Goal: Task Accomplishment & Management: Manage account settings

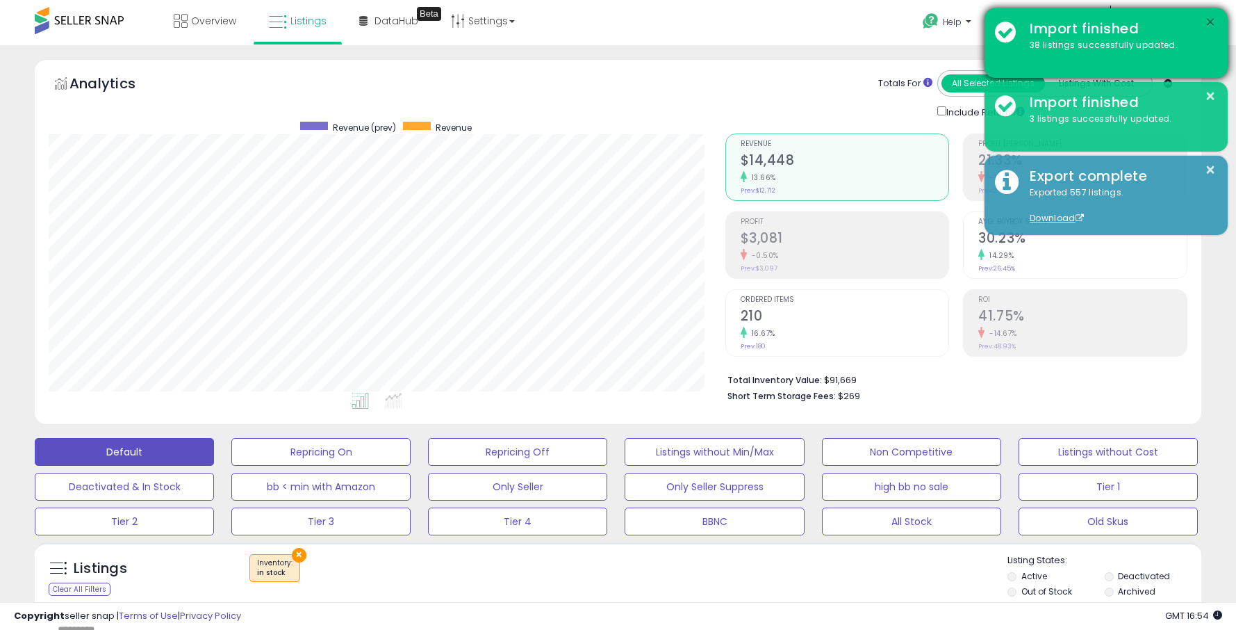
click at [1208, 17] on button "×" at bounding box center [1210, 22] width 11 height 17
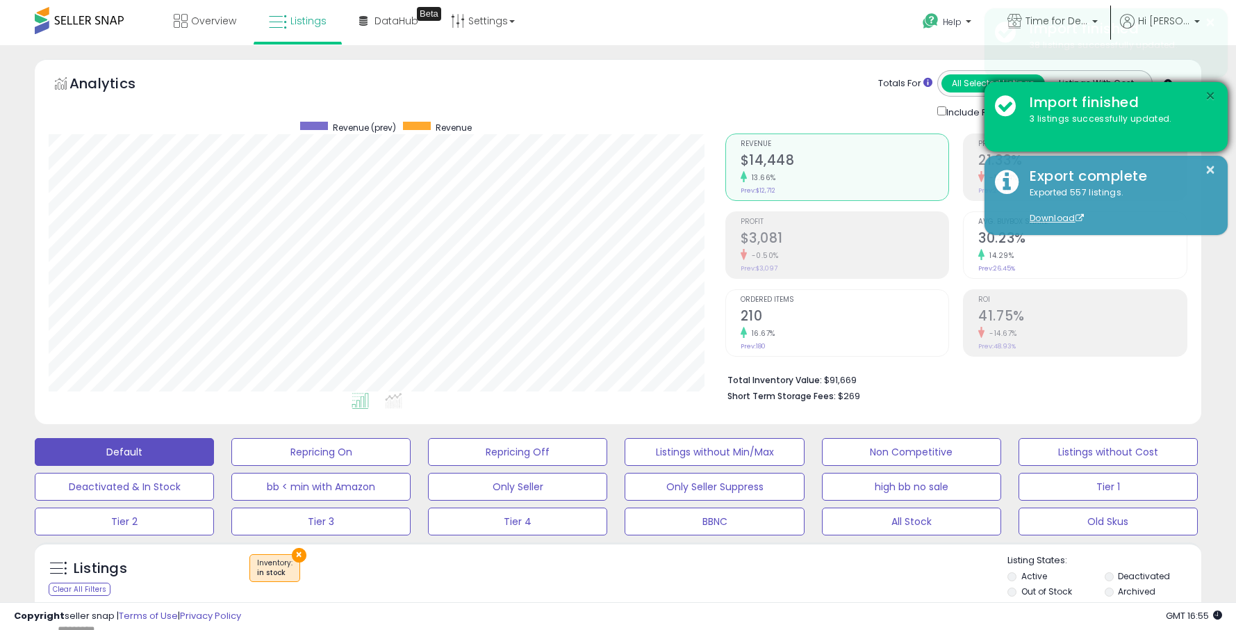
click at [1210, 94] on div "× Import finished 38 listings successfully updated. × Import finished 3 listing…" at bounding box center [1106, 123] width 243 height 231
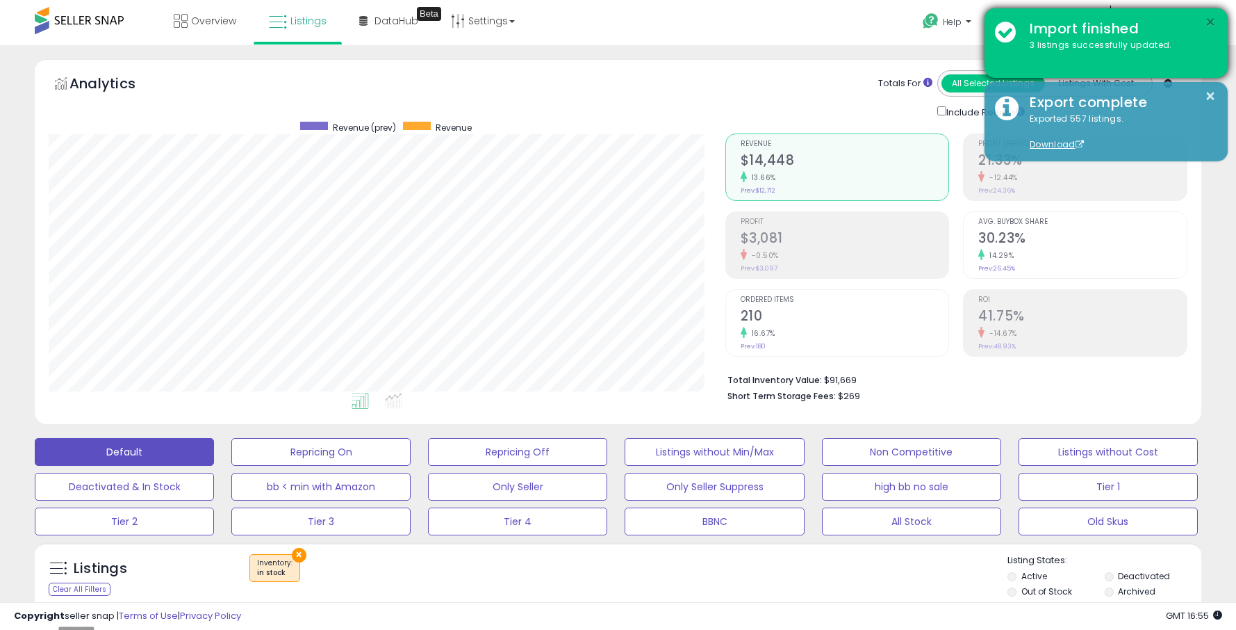
click at [1207, 22] on button "×" at bounding box center [1210, 22] width 11 height 17
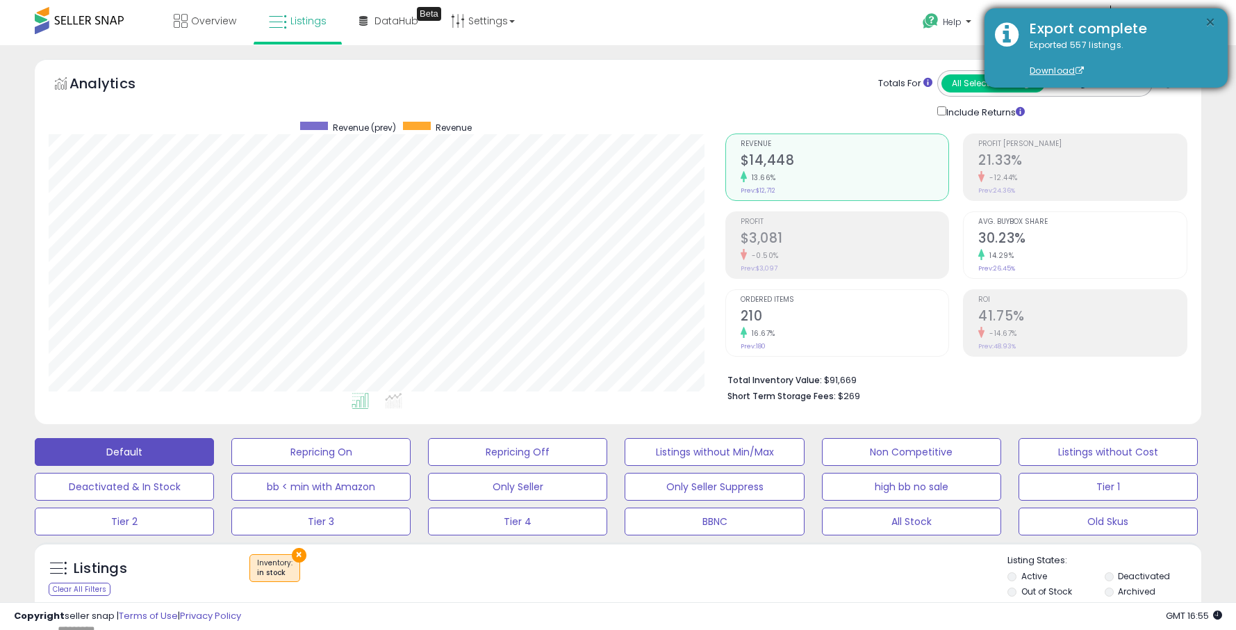
click at [1211, 22] on button "×" at bounding box center [1210, 22] width 11 height 17
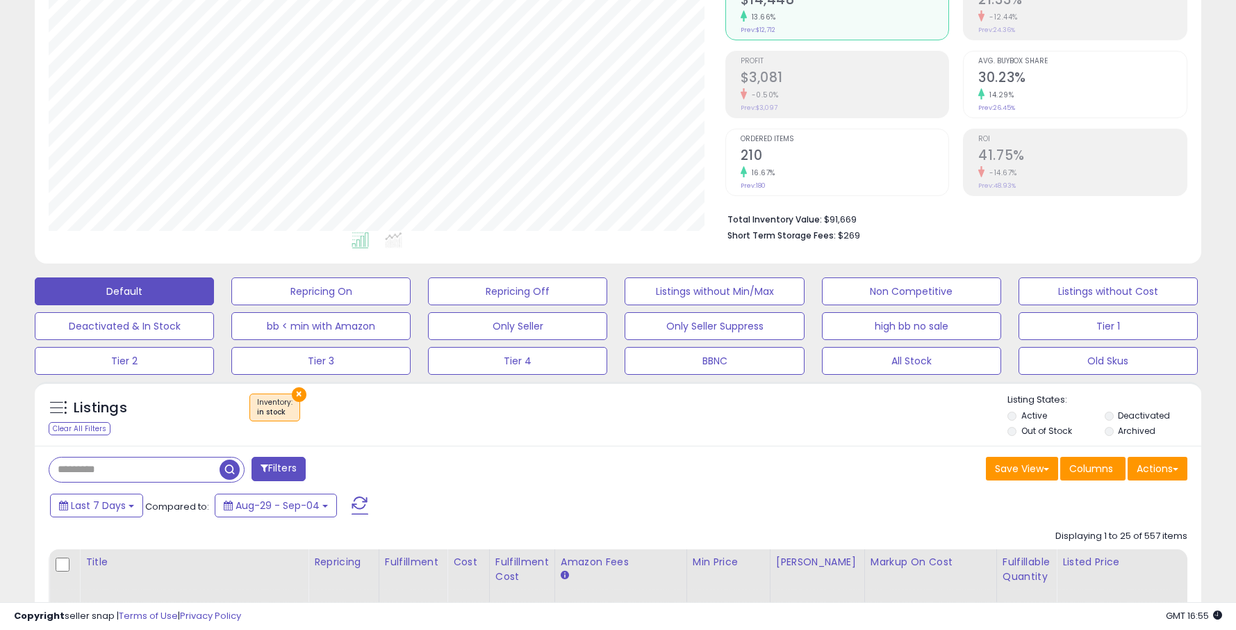
scroll to position [160, 0]
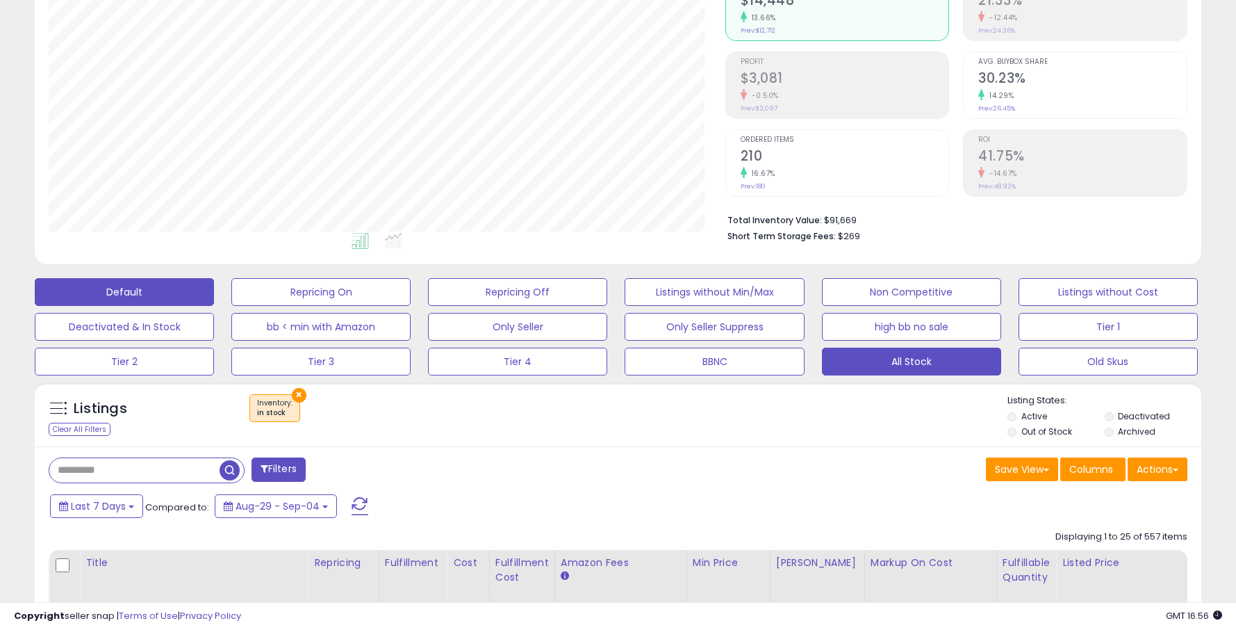
click at [873, 367] on button "All Stock" at bounding box center [911, 361] width 179 height 28
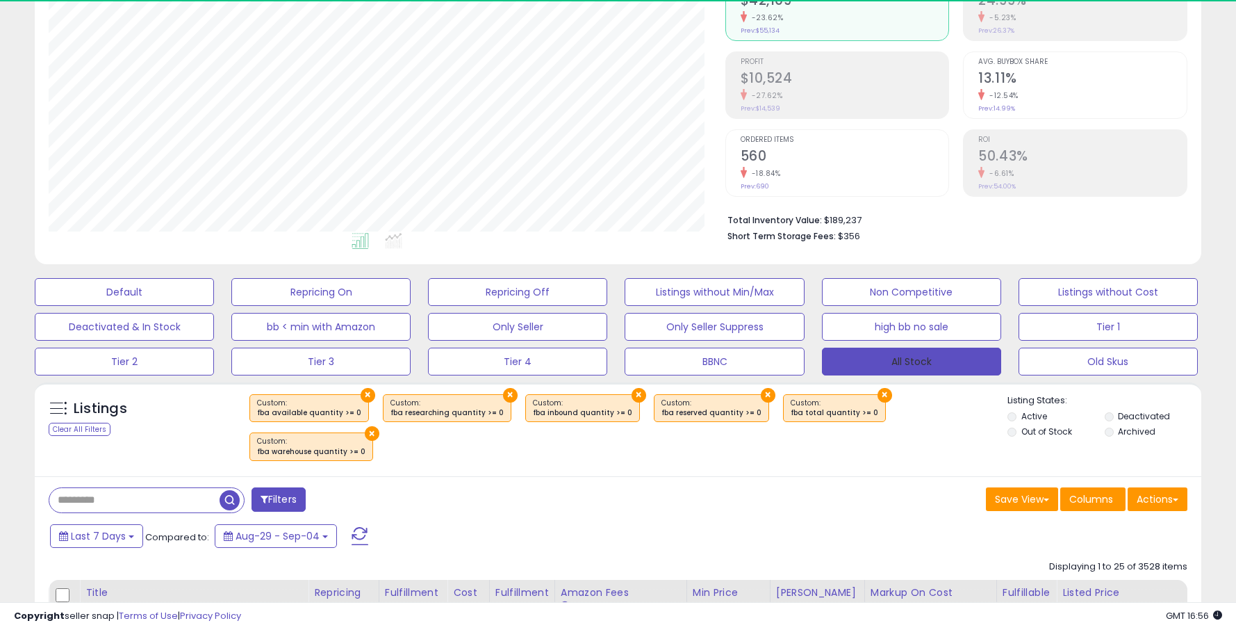
scroll to position [285, 676]
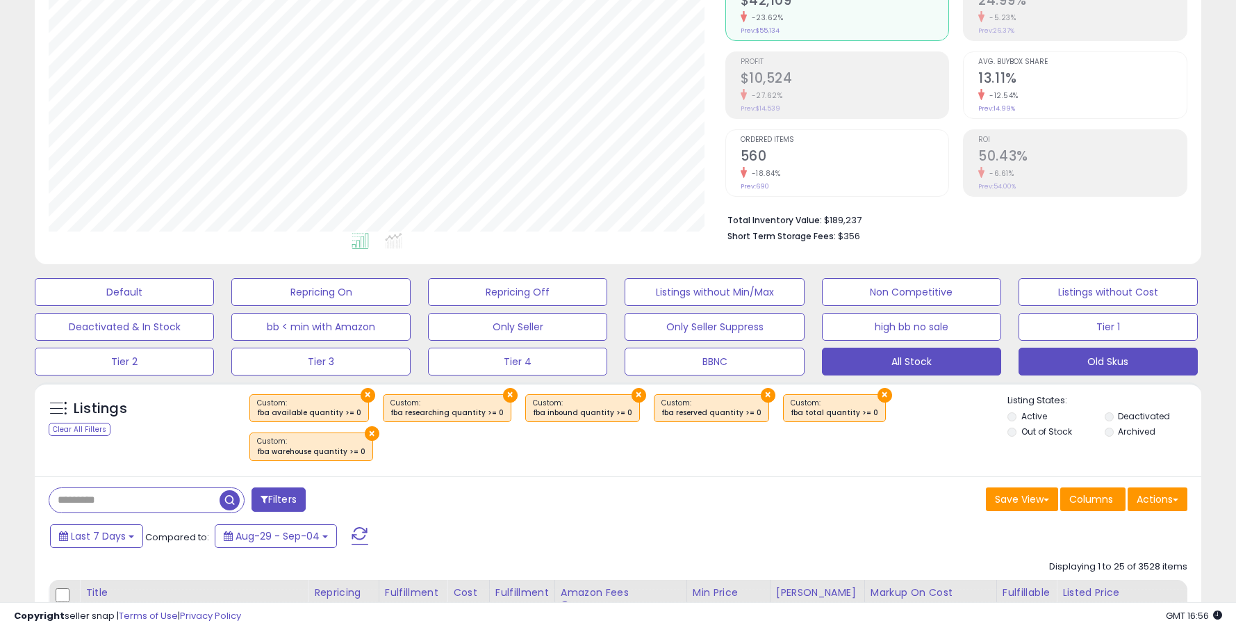
click at [1061, 361] on button "Old Skus" at bounding box center [1108, 361] width 179 height 28
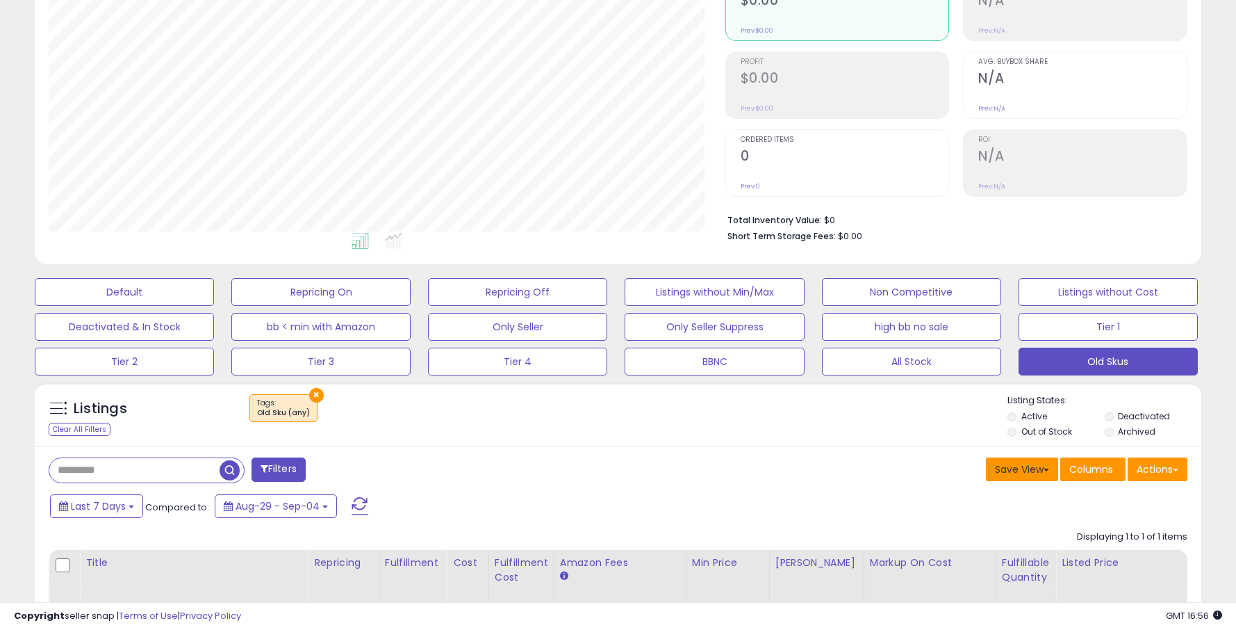
click at [1015, 461] on button "Save View" at bounding box center [1022, 469] width 72 height 24
click at [1150, 475] on button "Actions" at bounding box center [1158, 469] width 60 height 24
click at [833, 467] on div "Save View Save As New View Columns Actions Import" at bounding box center [908, 470] width 580 height 27
click at [1015, 477] on button "Save View" at bounding box center [1022, 469] width 72 height 24
drag, startPoint x: 939, startPoint y: 437, endPoint x: 1030, endPoint y: 359, distance: 119.8
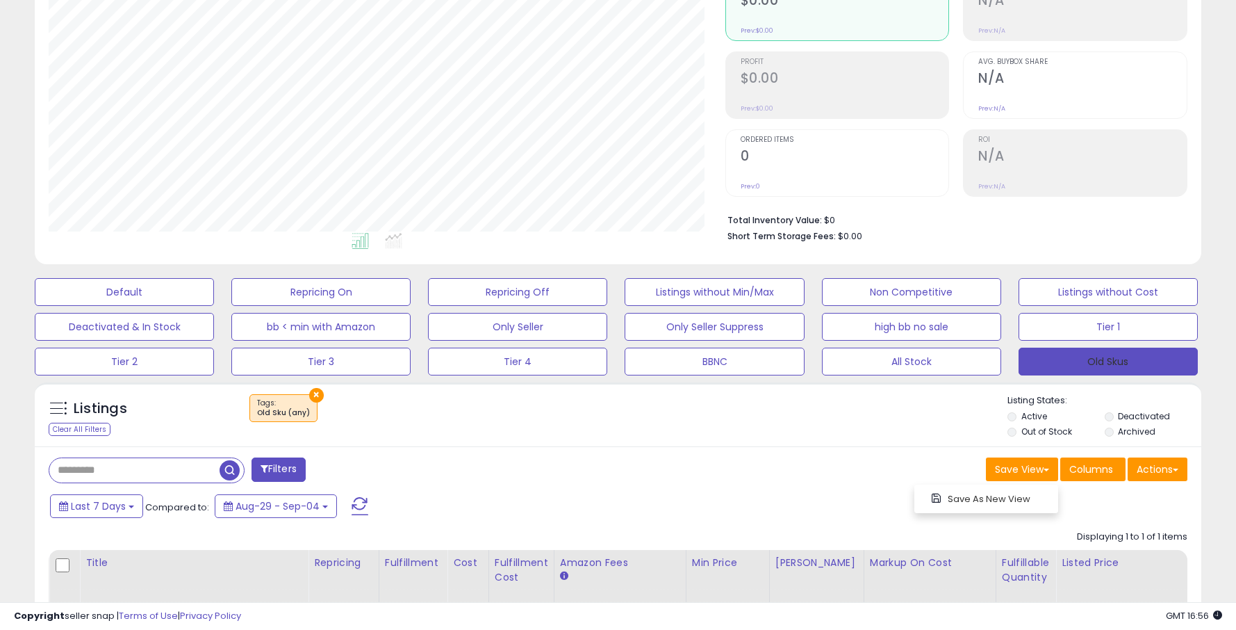
click at [939, 436] on div "Listings Clear All Filters × Tags Active" at bounding box center [618, 417] width 1167 height 47
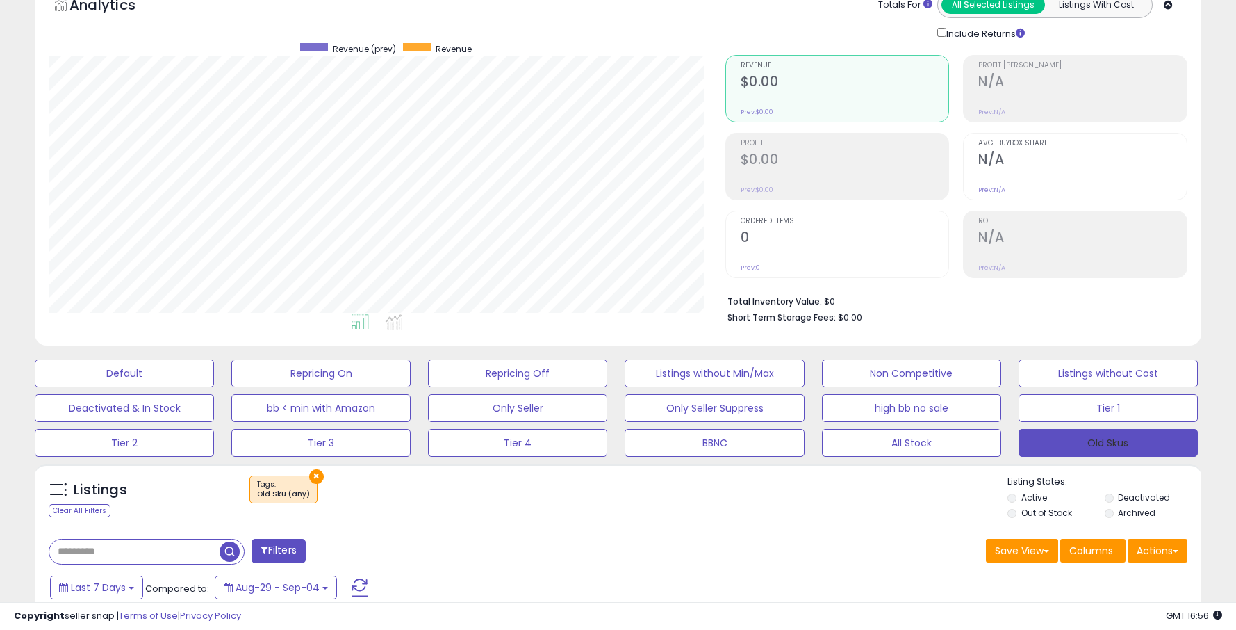
scroll to position [0, 0]
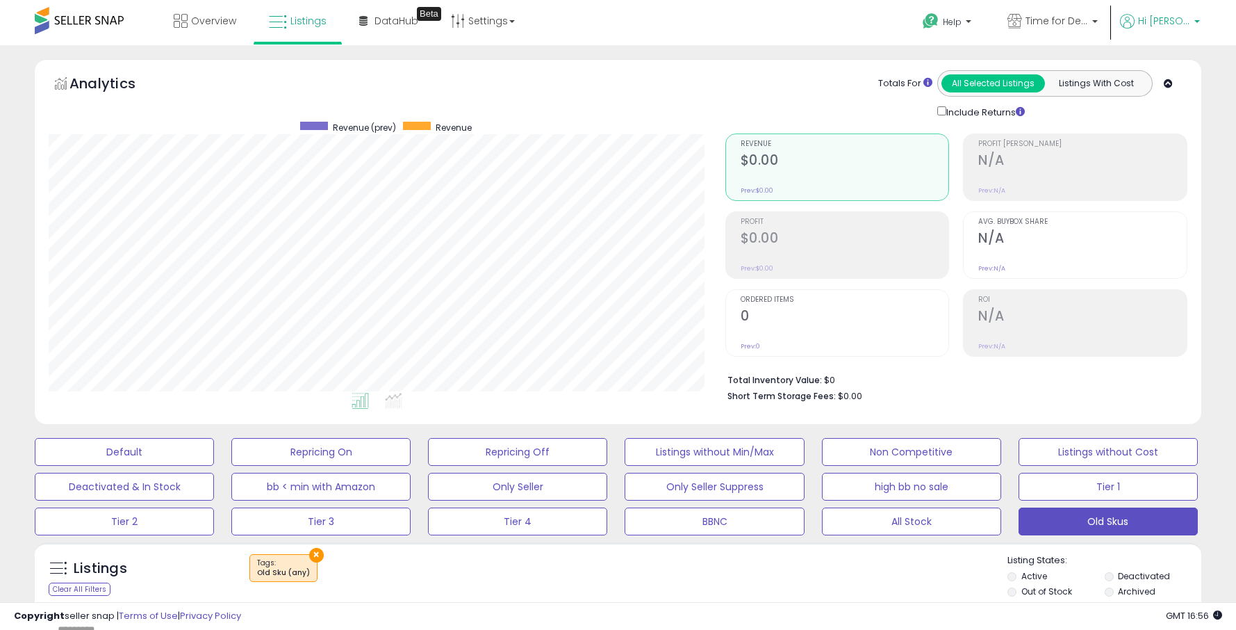
click at [1182, 20] on span "Hi [PERSON_NAME]" at bounding box center [1164, 21] width 52 height 14
click at [499, 22] on link "Settings" at bounding box center [483, 21] width 85 height 42
click at [486, 68] on link "Store settings" at bounding box center [485, 70] width 63 height 13
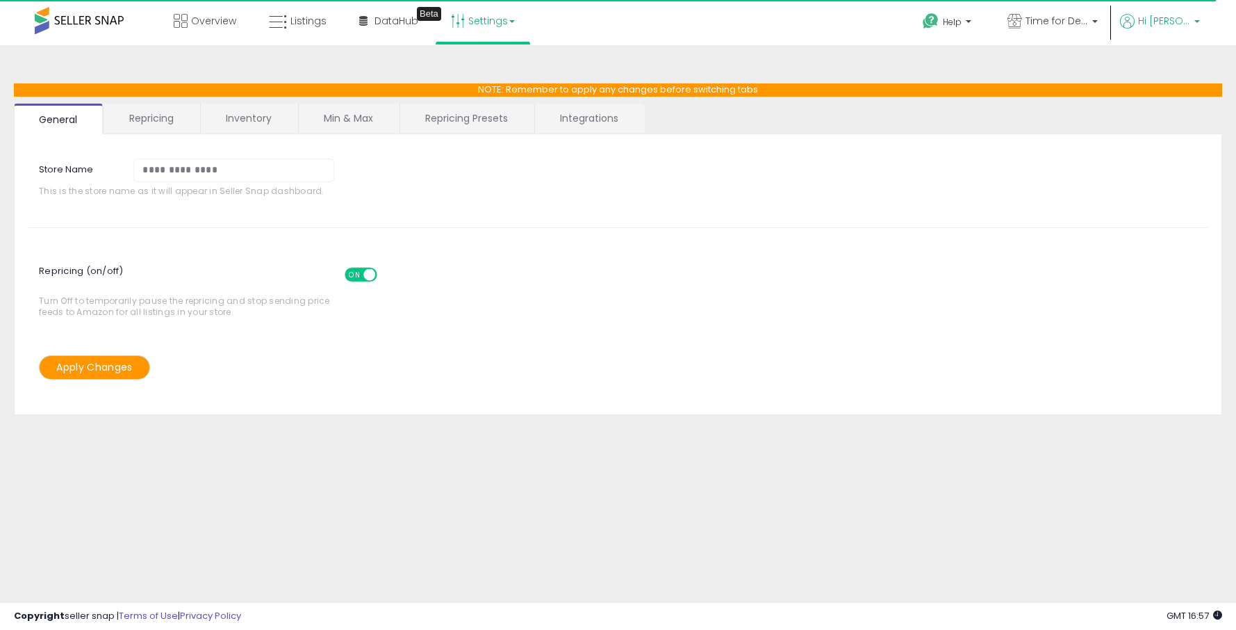
click at [1174, 27] on span "Hi [PERSON_NAME]" at bounding box center [1164, 21] width 52 height 14
click at [1169, 73] on link "Account" at bounding box center [1168, 73] width 37 height 13
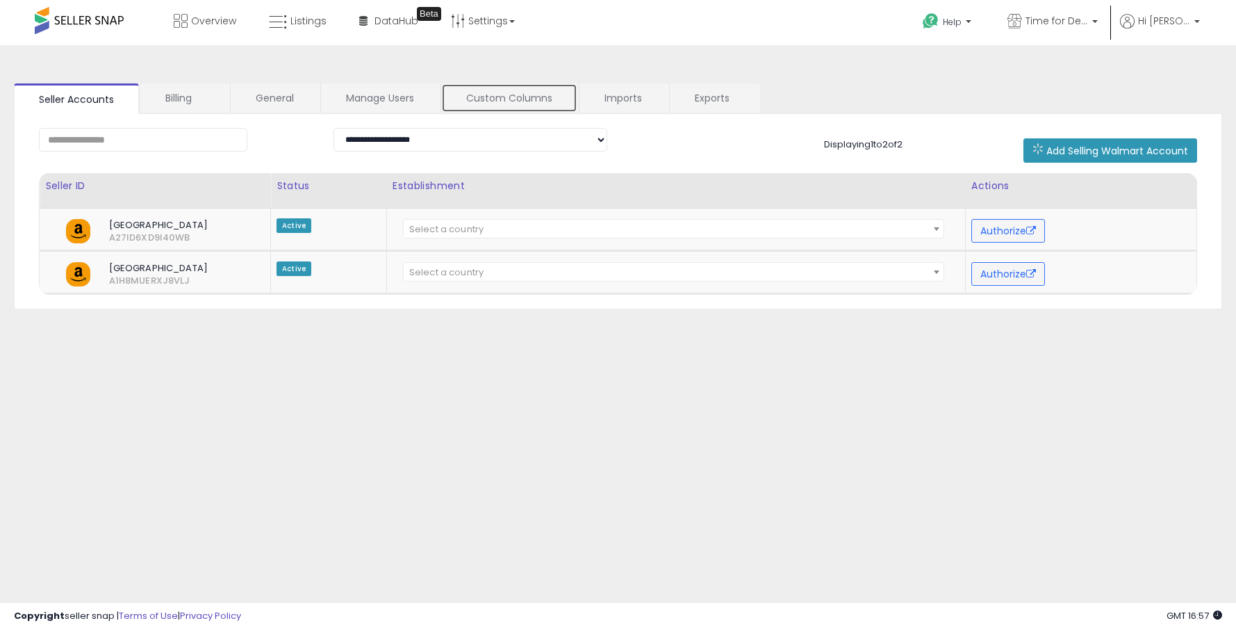
click at [520, 100] on link "Custom Columns" at bounding box center [509, 97] width 136 height 29
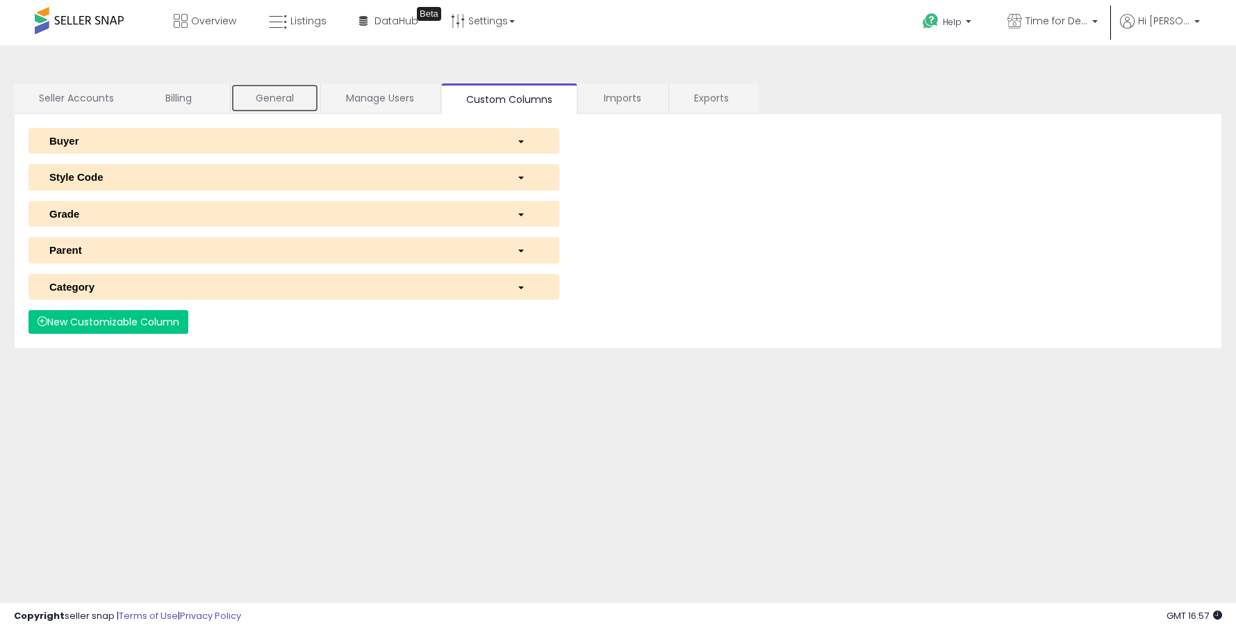
click at [264, 100] on link "General" at bounding box center [275, 97] width 88 height 29
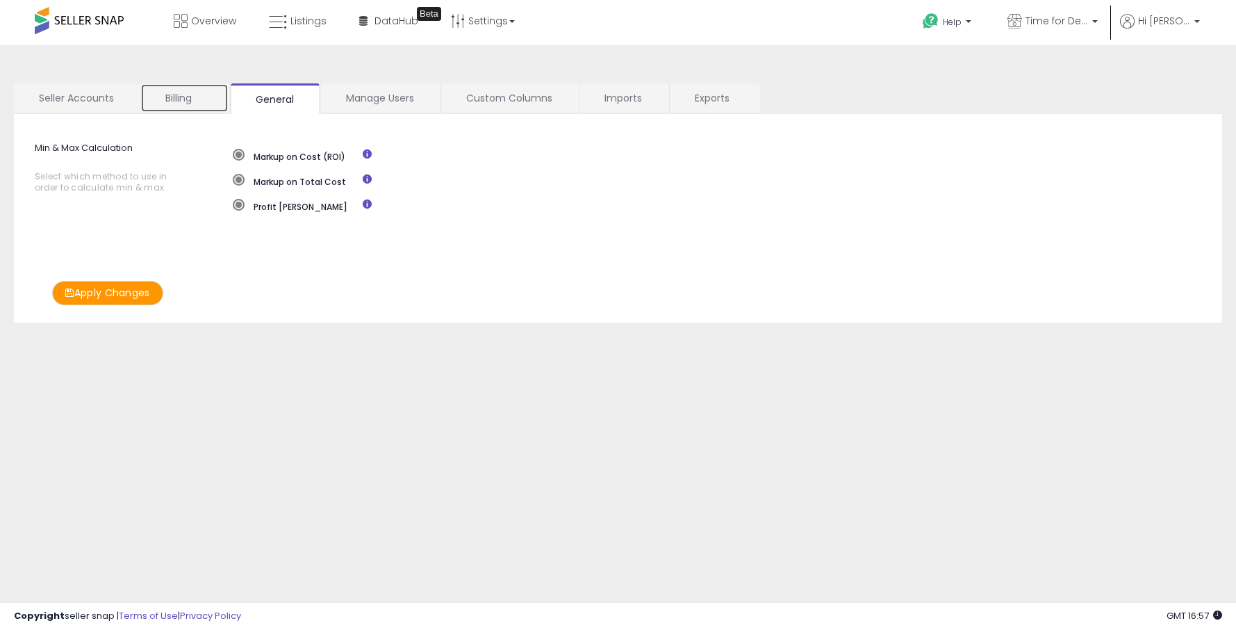
click at [171, 99] on link "Billing" at bounding box center [184, 97] width 88 height 29
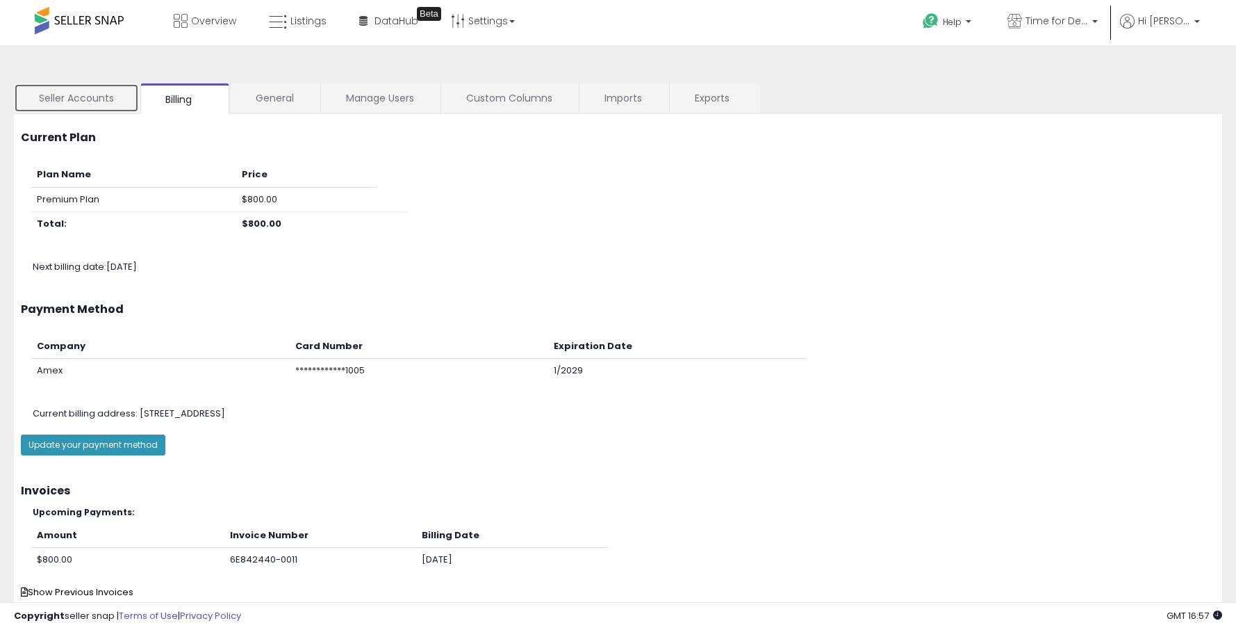
click at [90, 96] on link "Seller Accounts" at bounding box center [76, 97] width 125 height 29
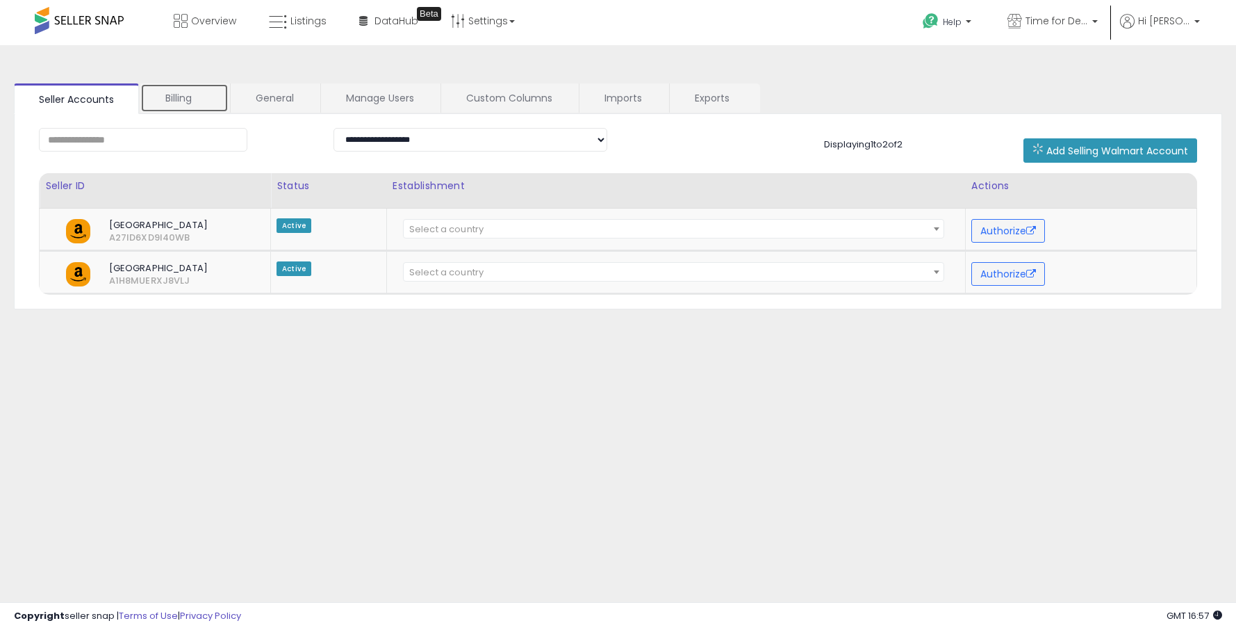
click at [181, 103] on link "Billing" at bounding box center [184, 97] width 88 height 29
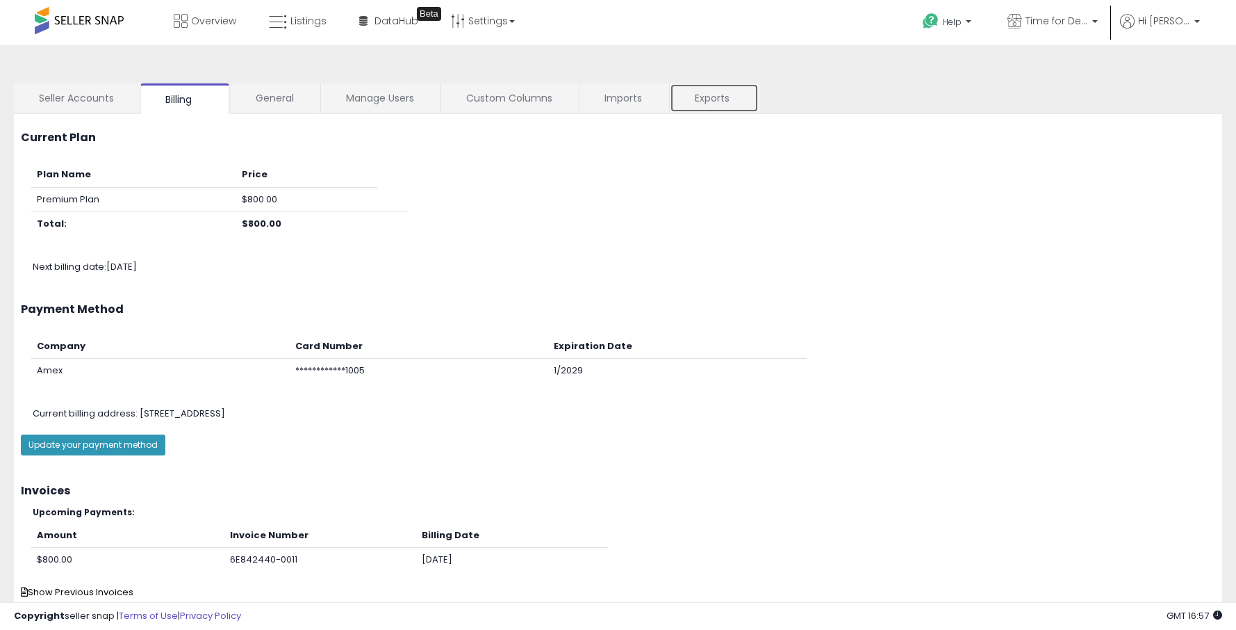
click at [699, 101] on link "Exports" at bounding box center [714, 97] width 89 height 29
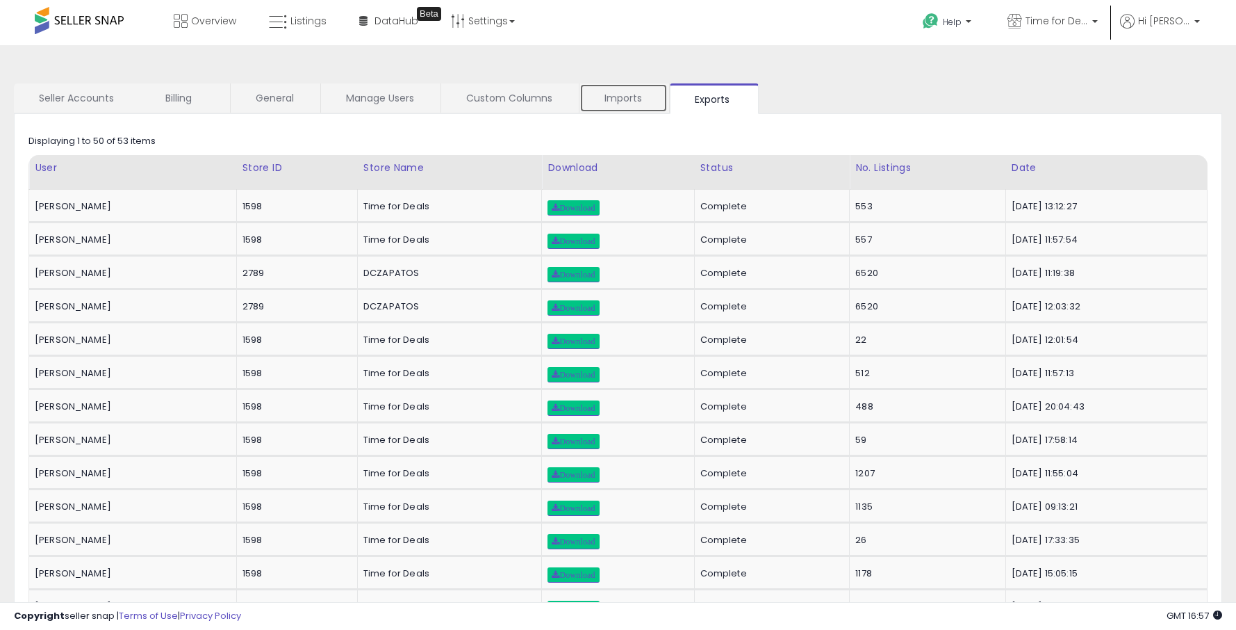
click at [634, 99] on link "Imports" at bounding box center [623, 97] width 88 height 29
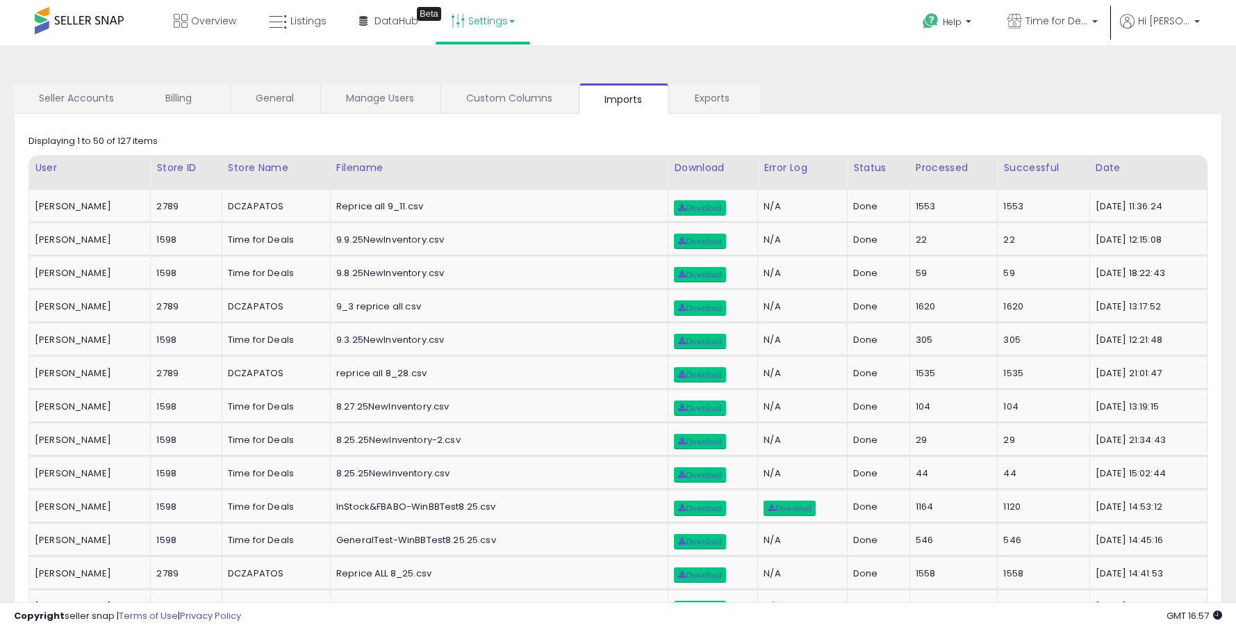
click at [476, 26] on link "Settings" at bounding box center [483, 21] width 85 height 42
click at [475, 110] on link "User settings" at bounding box center [483, 107] width 59 height 13
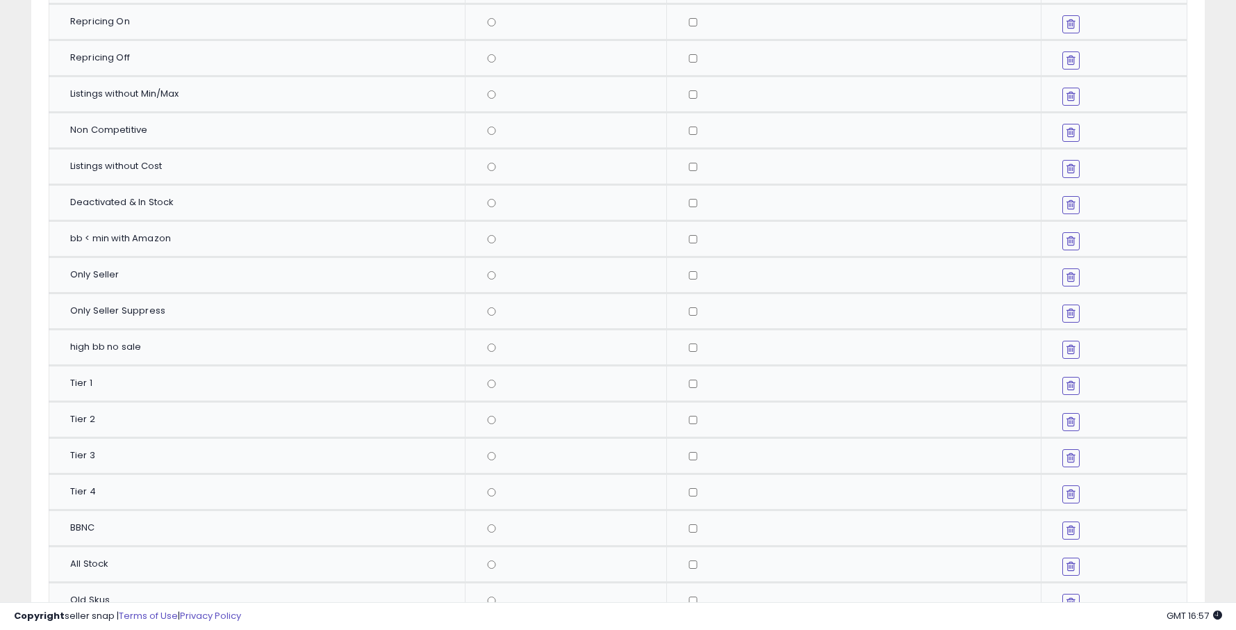
scroll to position [352, 0]
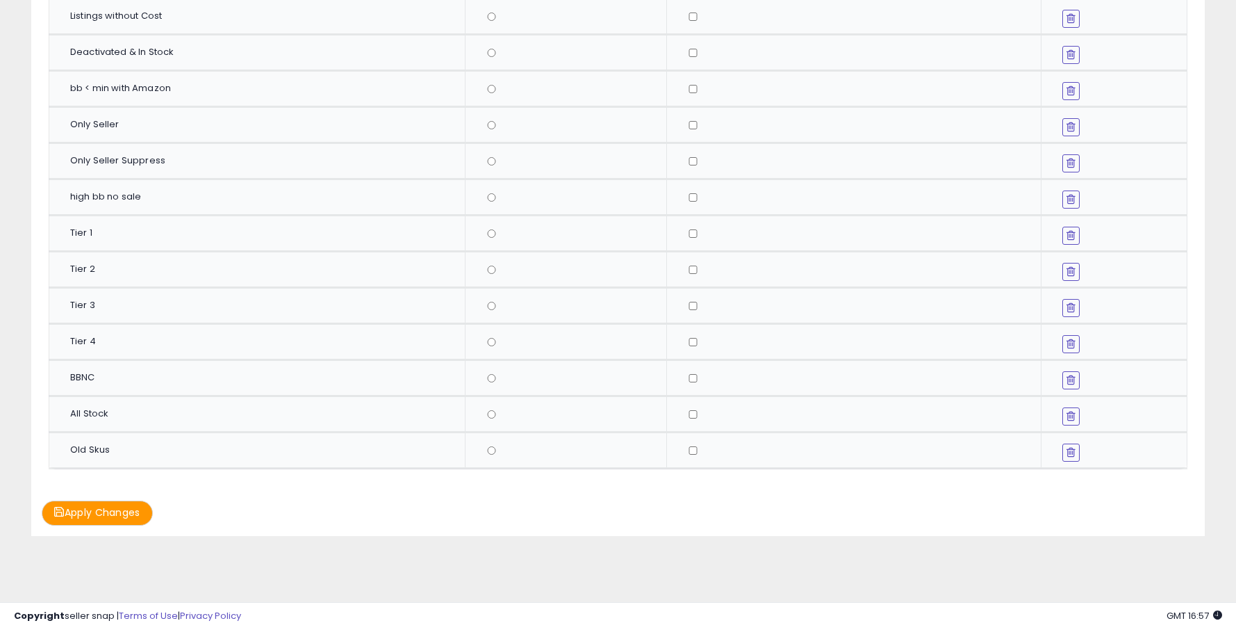
click at [1071, 452] on icon at bounding box center [1071, 451] width 9 height 11
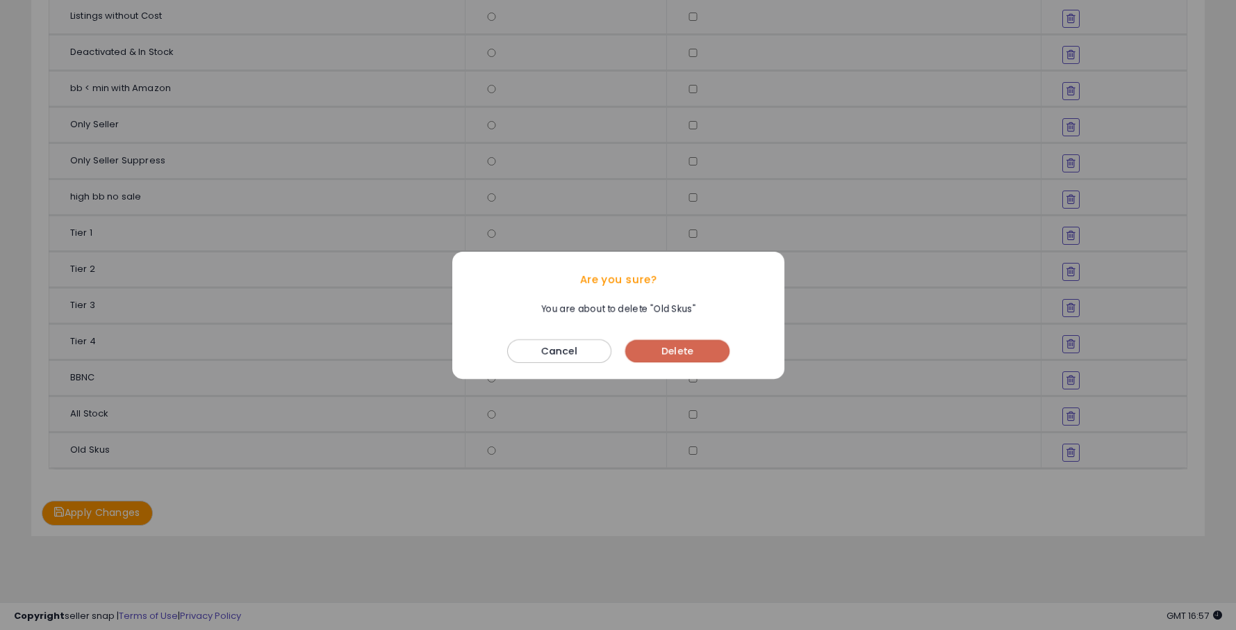
click at [701, 349] on button "Delete" at bounding box center [677, 351] width 104 height 22
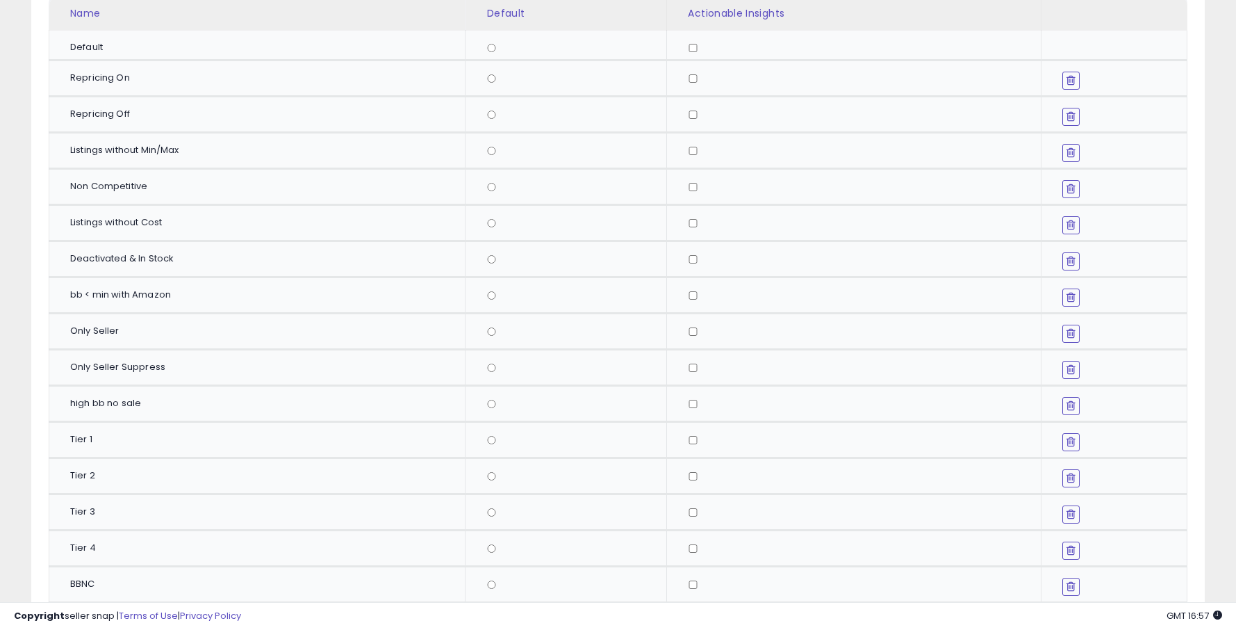
scroll to position [0, 0]
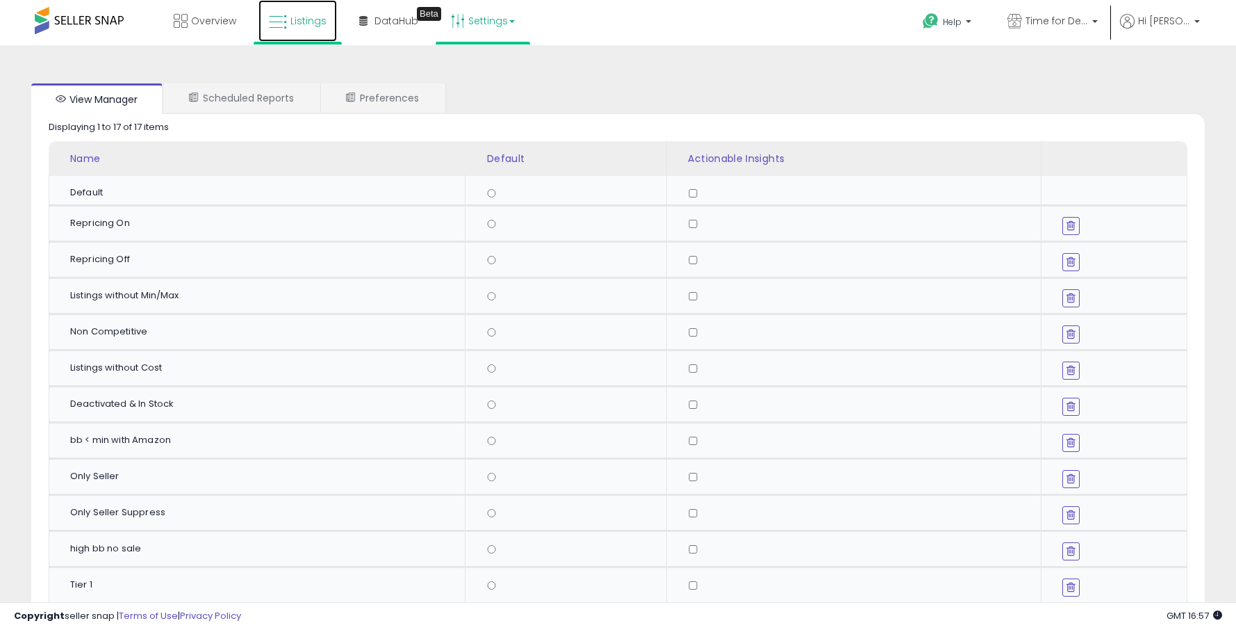
click at [295, 22] on span "Listings" at bounding box center [308, 21] width 36 height 14
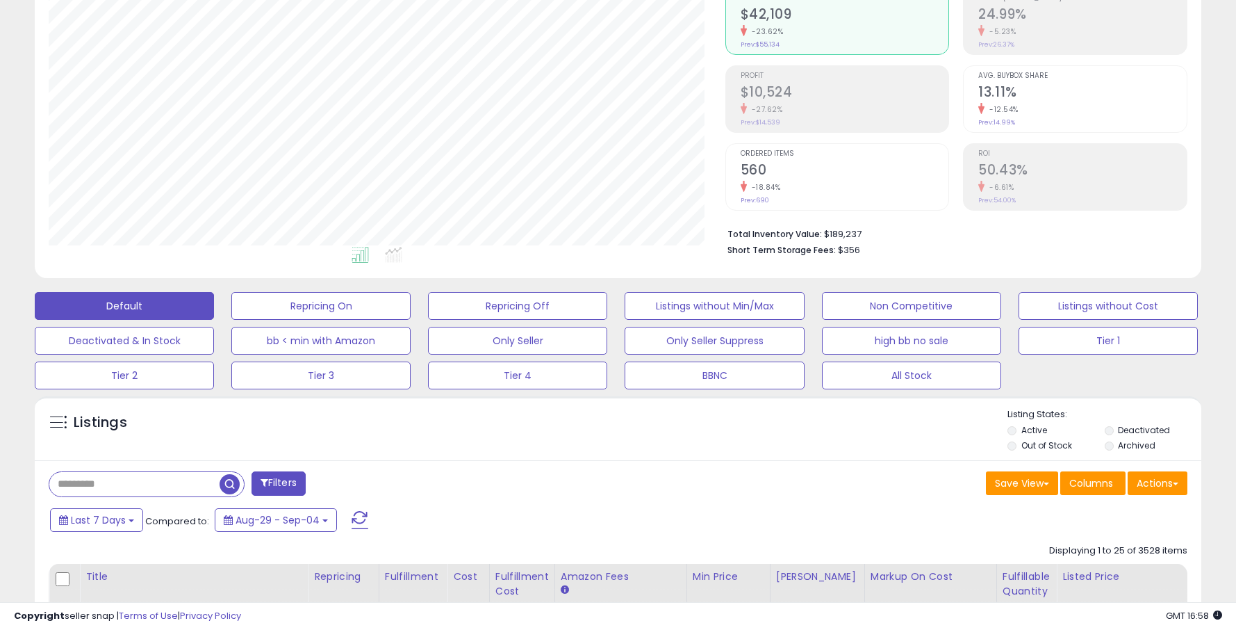
scroll to position [147, 0]
